Goal: Task Accomplishment & Management: Manage account settings

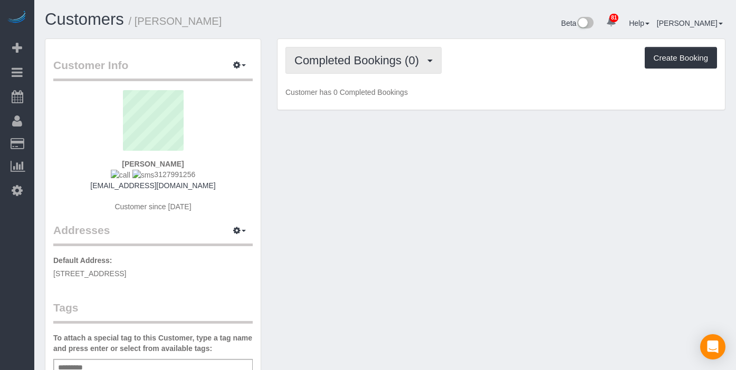
click at [424, 59] on span "Completed Bookings (0)" at bounding box center [359, 60] width 130 height 13
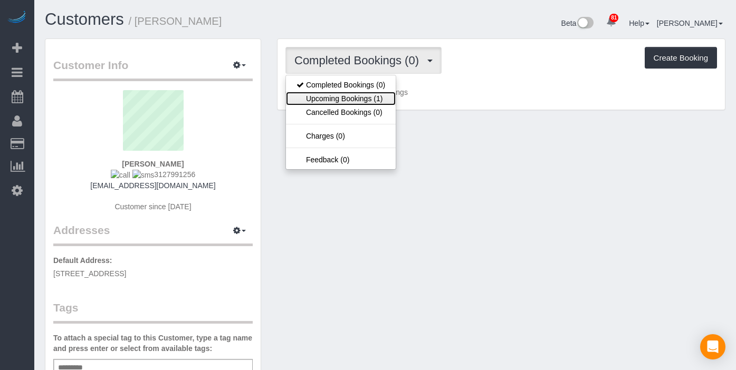
click at [366, 95] on link "Upcoming Bookings (1)" at bounding box center [341, 99] width 110 height 14
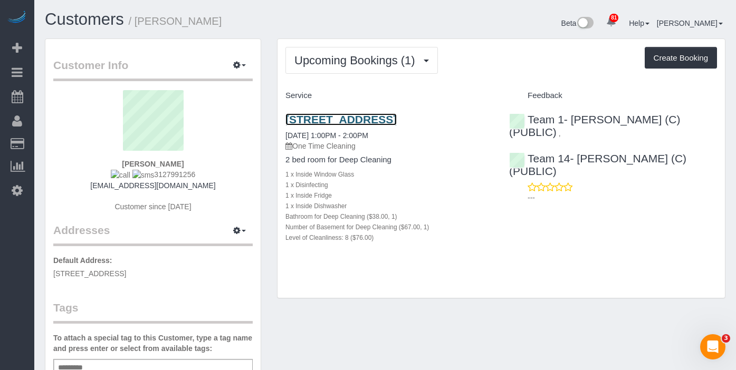
click at [340, 123] on link "[STREET_ADDRESS]" at bounding box center [340, 119] width 111 height 12
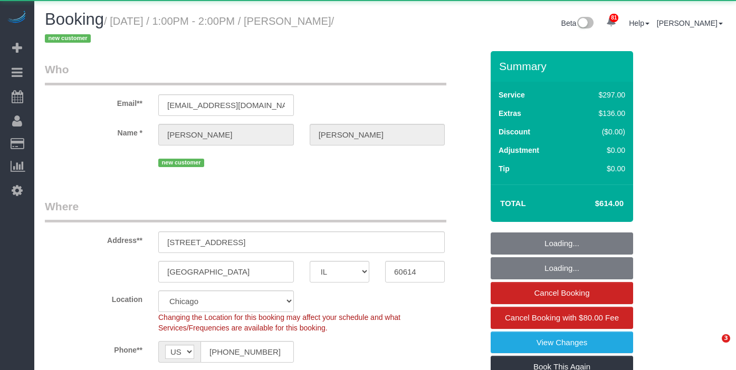
select select "IL"
select select "object:1351"
select select "513"
select select "1"
select select "8"
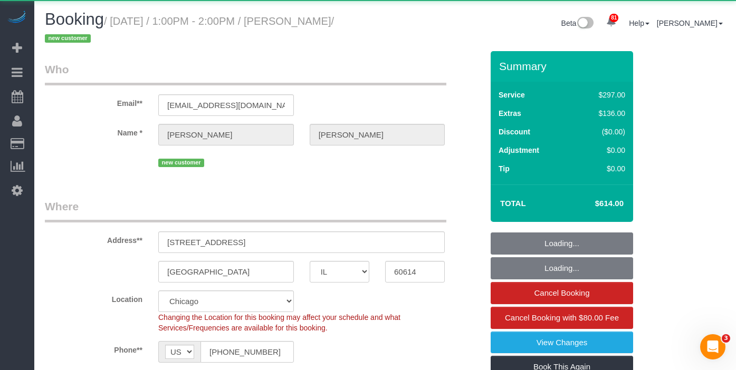
select select "spot1"
select select "number:1"
select select "number:68"
select select "number:139"
select select "number:106"
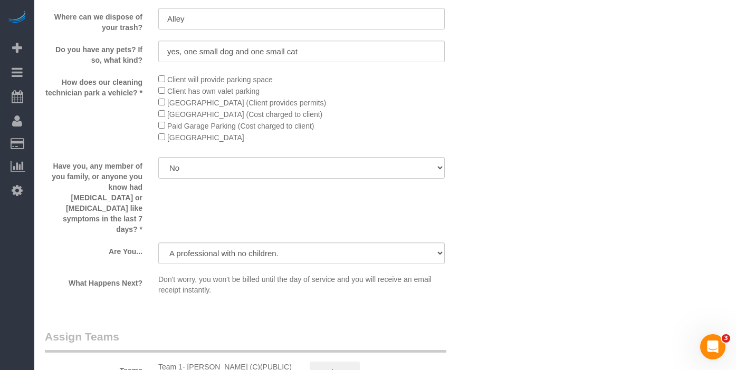
scroll to position [1846, 0]
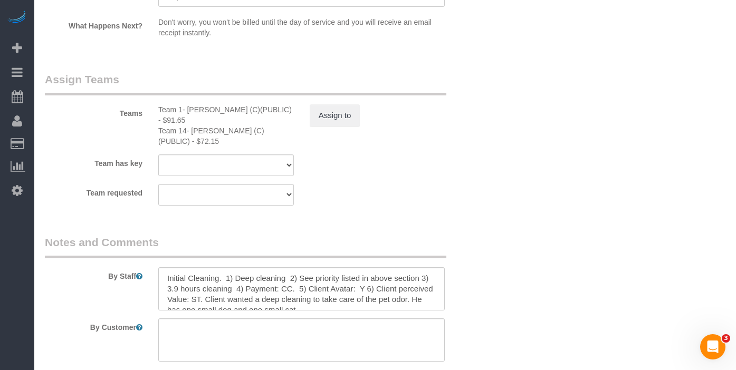
click at [363, 104] on div "Assign to" at bounding box center [377, 115] width 151 height 22
click at [345, 104] on button "Assign to" at bounding box center [335, 115] width 51 height 22
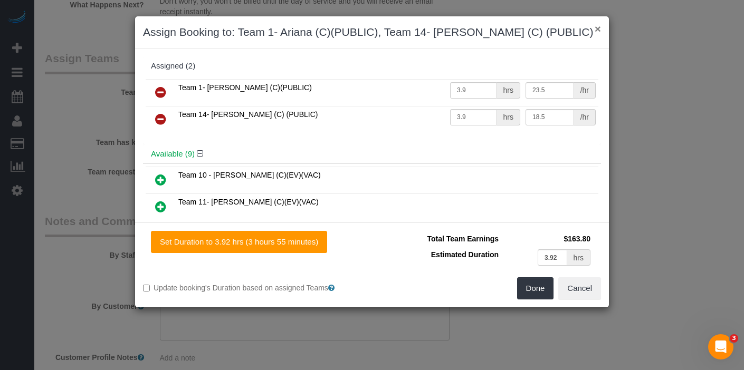
click at [596, 31] on button "×" at bounding box center [597, 28] width 6 height 11
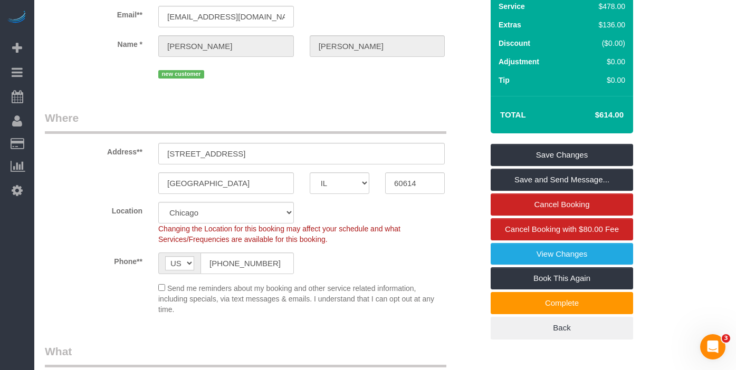
scroll to position [107, 0]
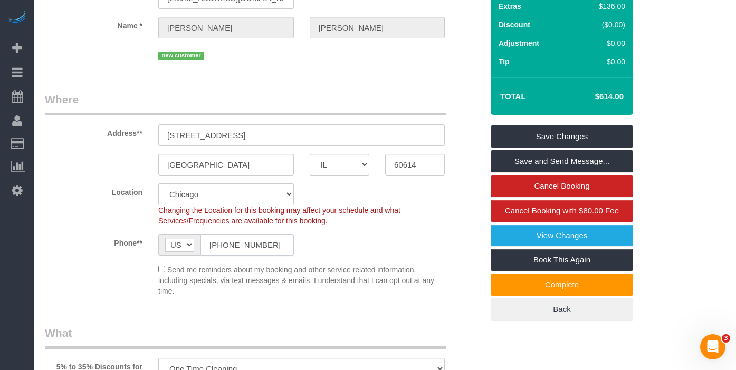
drag, startPoint x: 281, startPoint y: 245, endPoint x: 202, endPoint y: 245, distance: 79.1
click at [202, 245] on input "(312) 799-1256" at bounding box center [246, 245] width 93 height 22
